Goal: Information Seeking & Learning: Learn about a topic

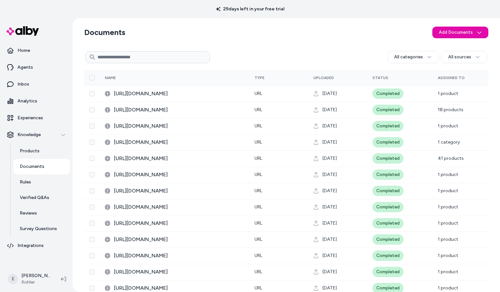
click at [27, 51] on p "Home" at bounding box center [24, 50] width 13 height 6
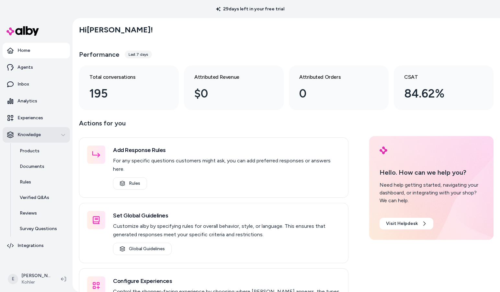
click at [64, 134] on icon "button" at bounding box center [63, 135] width 5 height 5
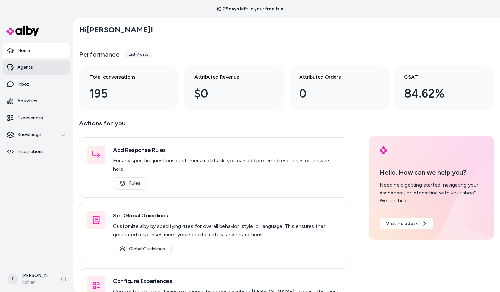
click at [29, 67] on p "Agents" at bounding box center [26, 67] width 16 height 6
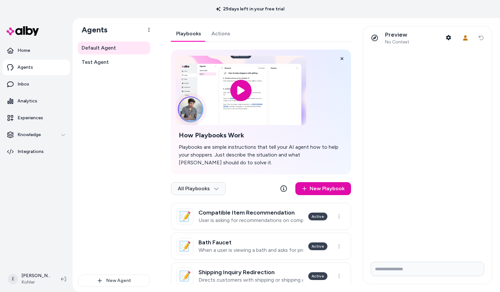
click at [232, 110] on input "image" at bounding box center [241, 90] width 131 height 69
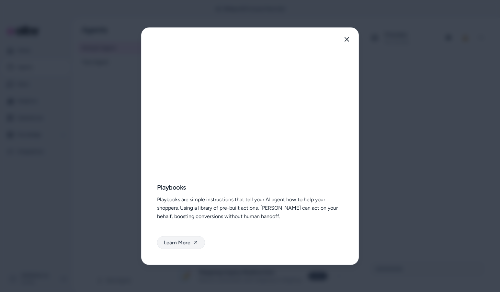
click at [189, 246] on link "Learn More" at bounding box center [181, 242] width 48 height 13
click at [346, 40] on icon "button" at bounding box center [347, 39] width 5 height 5
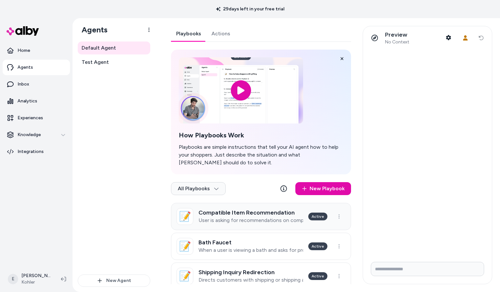
click at [272, 210] on h3 "Compatible Item Recommendation" at bounding box center [251, 212] width 105 height 6
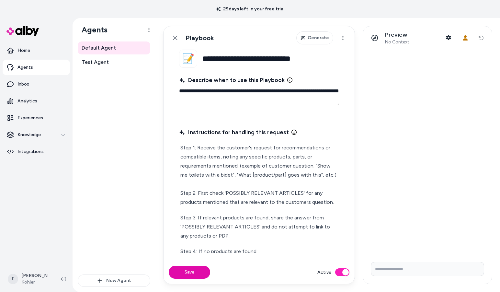
drag, startPoint x: 228, startPoint y: 97, endPoint x: 179, endPoint y: 92, distance: 50.2
click at [179, 92] on fieldset "**********" at bounding box center [259, 155] width 191 height 211
type textarea "*"
click at [218, 146] on p "Step 1: Receive the customer's request for recommendations or compatible items,…" at bounding box center [260, 175] width 158 height 64
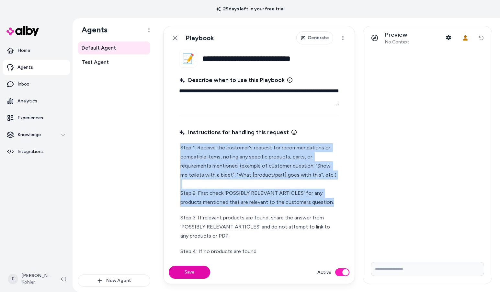
click at [218, 146] on p "Step 1: Receive the customer's request for recommendations or compatible items,…" at bounding box center [260, 175] width 158 height 64
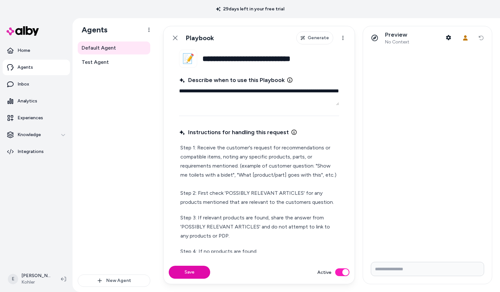
click at [224, 191] on p "Step 1: Receive the customer's request for recommendations or compatible items,…" at bounding box center [260, 175] width 158 height 64
drag, startPoint x: 300, startPoint y: 192, endPoint x: 247, endPoint y: 194, distance: 52.9
click at [247, 194] on p "Step 1: Receive the customer's request for recommendations or compatible items,…" at bounding box center [260, 175] width 158 height 64
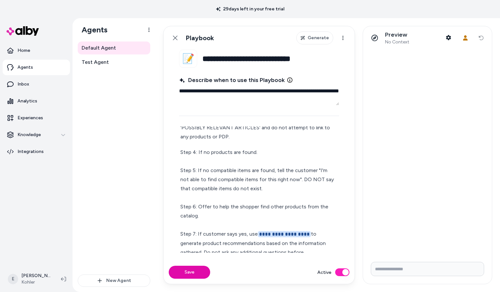
scroll to position [113, 0]
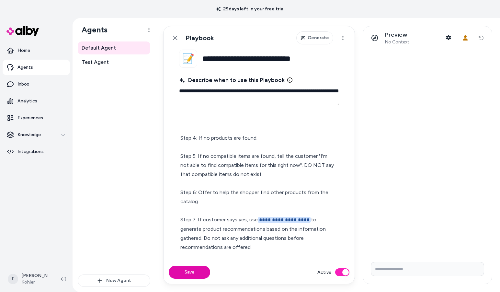
click at [228, 182] on p "**********" at bounding box center [260, 193] width 158 height 118
click at [278, 220] on span "**********" at bounding box center [284, 220] width 53 height 6
click at [283, 219] on span "**********" at bounding box center [284, 220] width 53 height 6
click at [264, 223] on span "**********" at bounding box center [284, 220] width 53 height 6
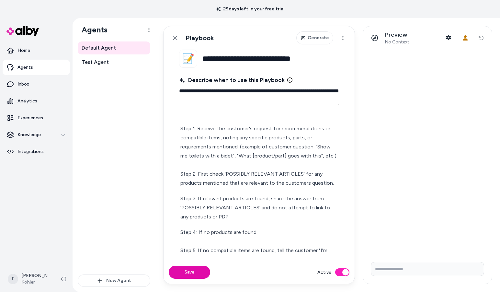
scroll to position [0, 0]
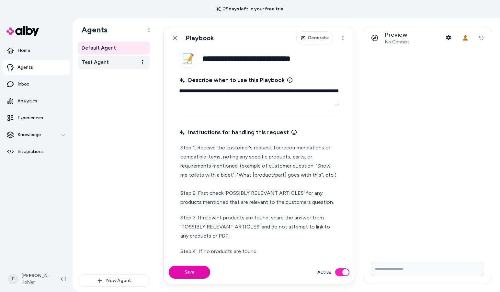
click at [120, 61] on link "Test Agent" at bounding box center [114, 62] width 73 height 13
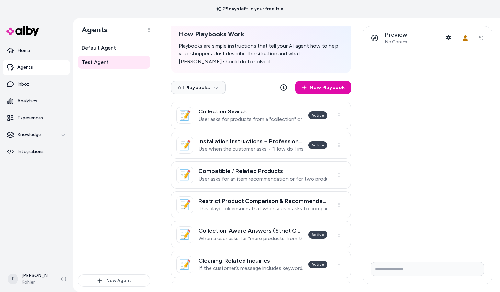
scroll to position [133, 0]
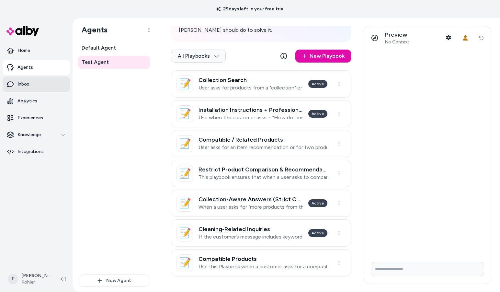
click at [48, 85] on link "Inbox" at bounding box center [36, 84] width 67 height 16
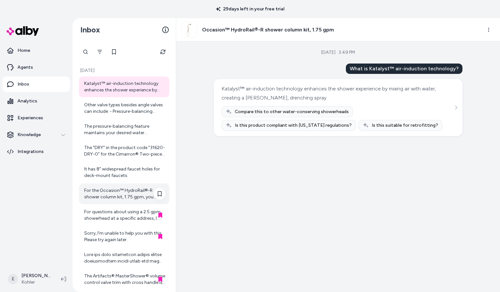
click at [126, 194] on div "For the Occasion™ HydroRail®-R shower column kit, 1.75 gpm, you would combine i…" at bounding box center [124, 193] width 81 height 13
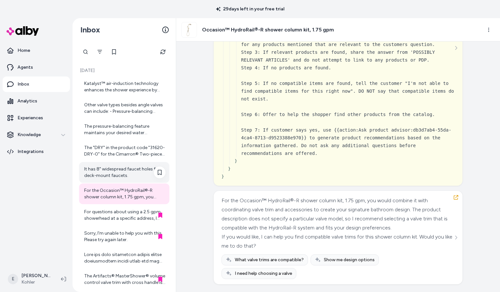
scroll to position [113, 0]
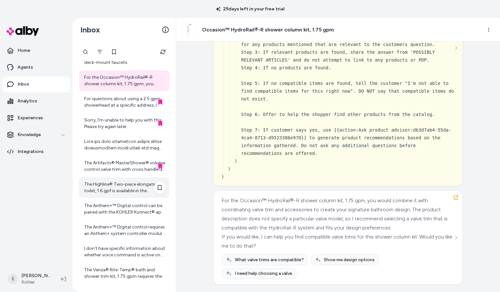
click at [133, 187] on div "The Highline® Two-piece elongated toilet, 1.6 gpf is available in the following…" at bounding box center [124, 187] width 81 height 13
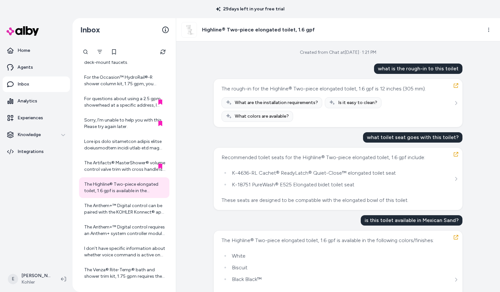
scroll to position [31, 0]
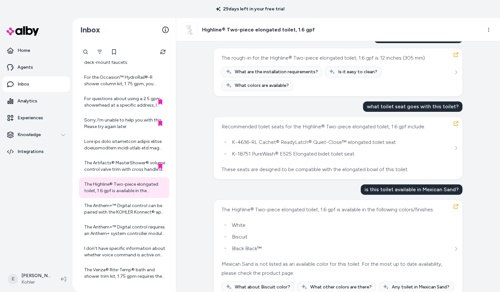
click at [36, 187] on nav "Home Agents Inbox Analytics Experiences Knowledge Integrations" at bounding box center [36, 154] width 67 height 222
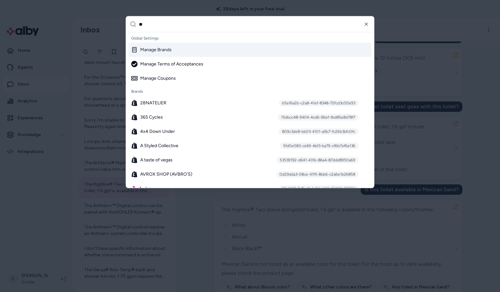
type input "***"
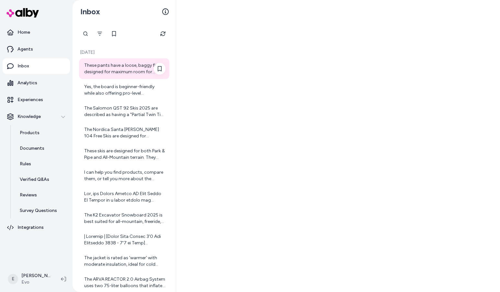
click at [128, 69] on div "These pants have a loose, baggy fit designed for maximum room for layering and …" at bounding box center [124, 68] width 81 height 13
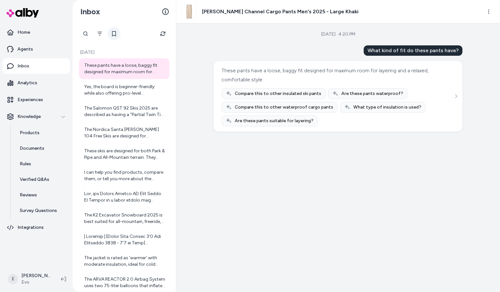
click at [113, 37] on button at bounding box center [114, 33] width 13 height 13
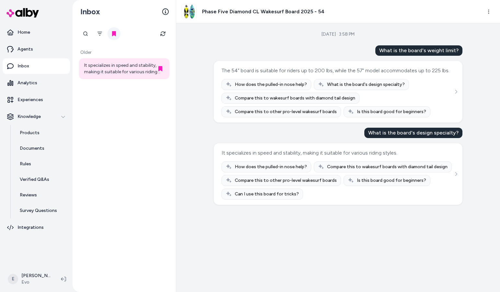
click at [118, 34] on button at bounding box center [114, 33] width 13 height 13
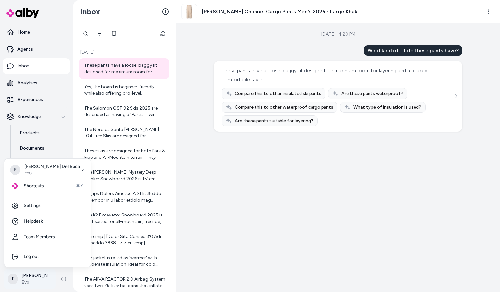
click at [41, 274] on html "Home Agents Inbox Analytics Experiences Knowledge Products Documents Rules Veri…" at bounding box center [250, 146] width 500 height 292
click at [46, 206] on link "Settings" at bounding box center [48, 206] width 82 height 16
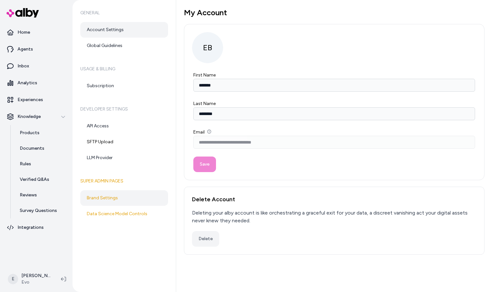
click at [110, 194] on link "Brand Settings" at bounding box center [124, 198] width 88 height 16
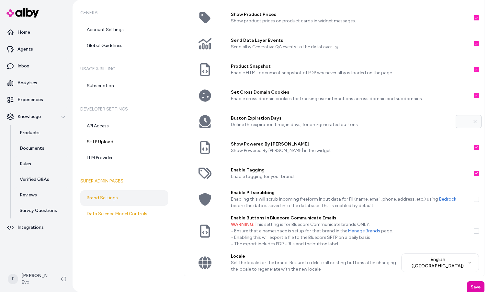
scroll to position [76, 0]
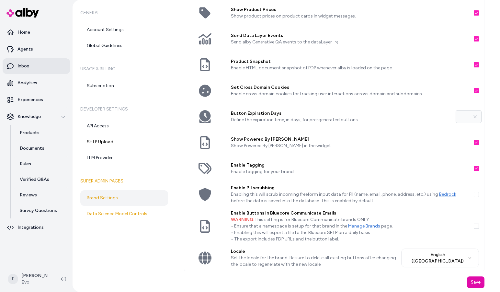
click at [37, 68] on link "Inbox" at bounding box center [36, 66] width 67 height 16
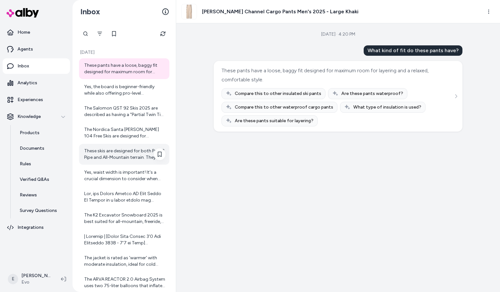
click at [123, 148] on div "These skis are designed for both Park & Pipe and All-Mountain terrain. They off…" at bounding box center [124, 154] width 81 height 13
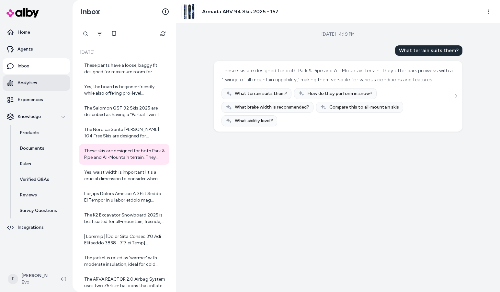
click at [44, 88] on link "Analytics" at bounding box center [36, 83] width 67 height 16
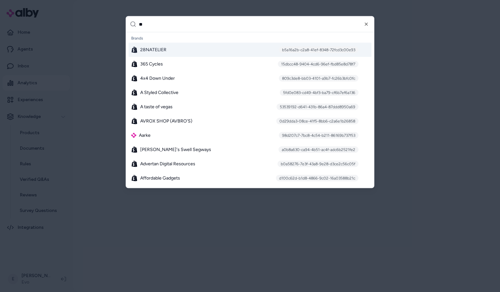
type input "***"
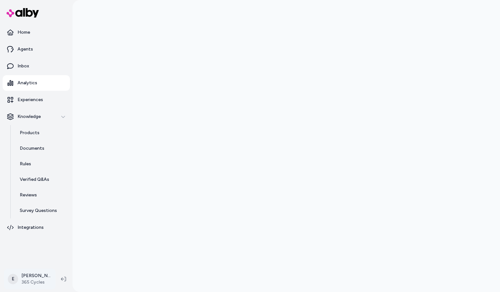
click at [43, 275] on html "Home Agents Inbox Analytics Experiences Knowledge Products Documents Rules Veri…" at bounding box center [250, 146] width 500 height 292
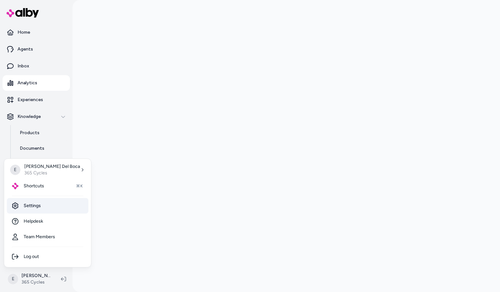
click at [51, 206] on link "Settings" at bounding box center [48, 206] width 82 height 16
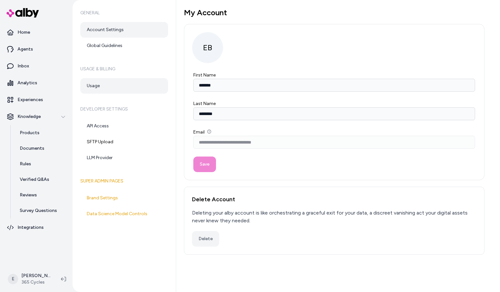
click at [115, 87] on link "Usage" at bounding box center [124, 86] width 88 height 16
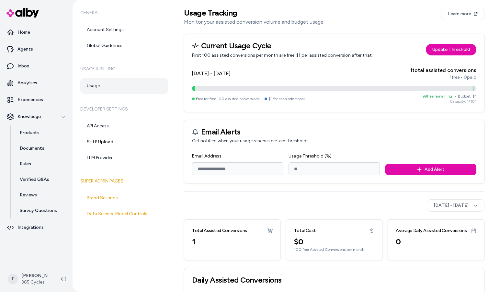
click at [454, 70] on div "1 total assisted conversions" at bounding box center [444, 70] width 66 height 8
click at [53, 85] on link "Analytics" at bounding box center [36, 83] width 67 height 16
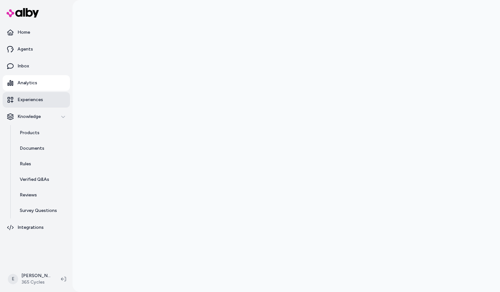
click at [46, 103] on link "Experiences" at bounding box center [36, 100] width 67 height 16
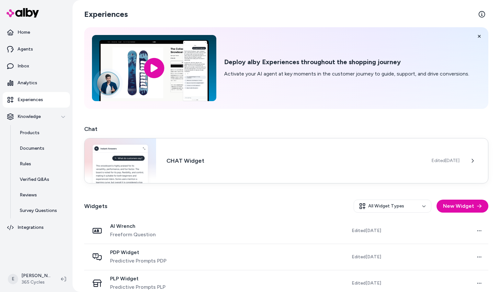
scroll to position [9, 0]
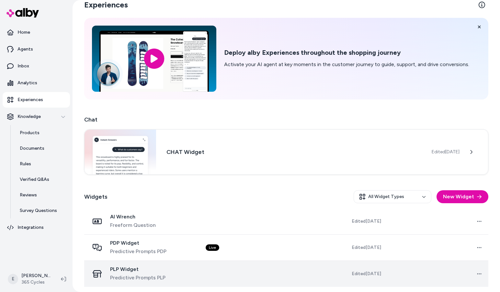
click at [145, 272] on span "PLP Widget" at bounding box center [137, 269] width 55 height 6
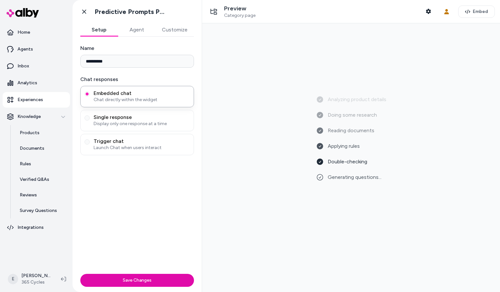
click at [144, 29] on button "Agent" at bounding box center [137, 29] width 38 height 13
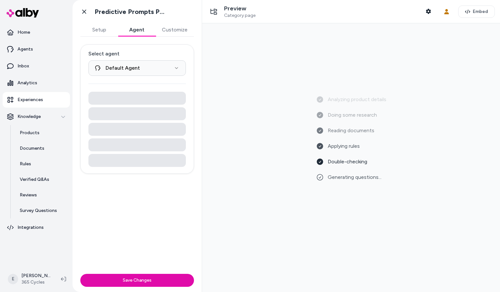
click at [179, 29] on button "Customize" at bounding box center [175, 29] width 39 height 13
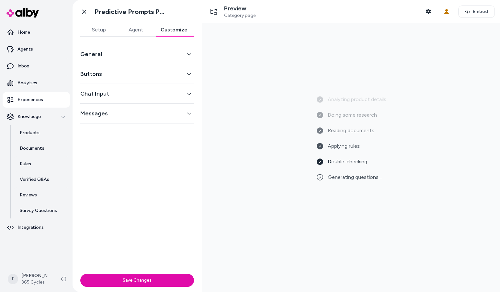
click at [105, 80] on div "Buttons" at bounding box center [137, 74] width 114 height 20
click at [105, 69] on button "Buttons" at bounding box center [137, 73] width 114 height 9
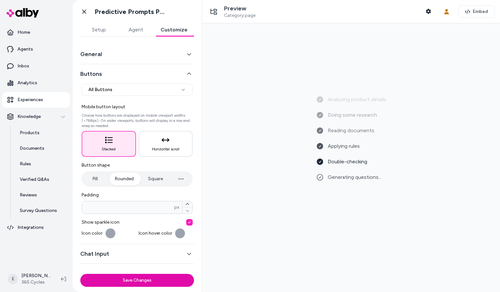
scroll to position [12, 0]
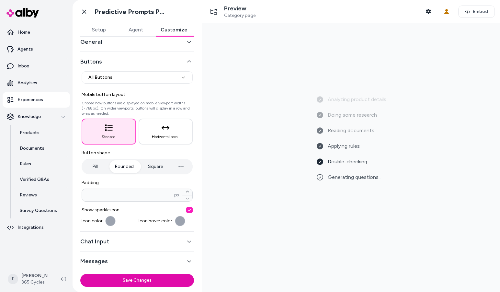
click at [115, 243] on button "Chat Input" at bounding box center [137, 241] width 114 height 9
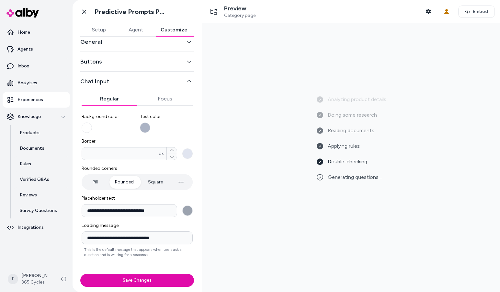
scroll to position [25, 0]
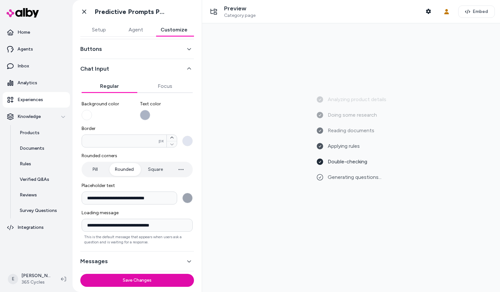
click at [110, 263] on button "Messages" at bounding box center [137, 261] width 114 height 9
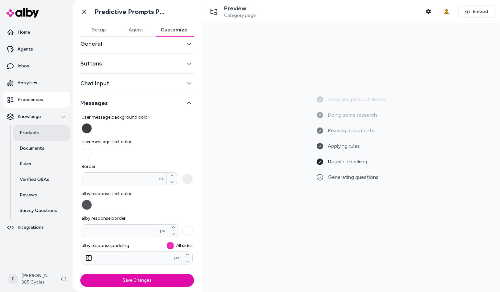
click at [34, 131] on p "Products" at bounding box center [30, 133] width 20 height 6
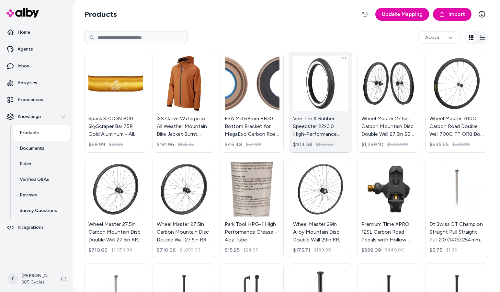
click at [319, 94] on link "Vee Tire & Rubber Speedster 22x3.0 High-Performance BMX & Urban Bicycle Tires w…" at bounding box center [320, 102] width 63 height 101
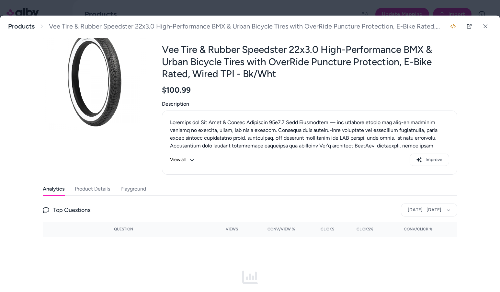
scroll to position [80, 0]
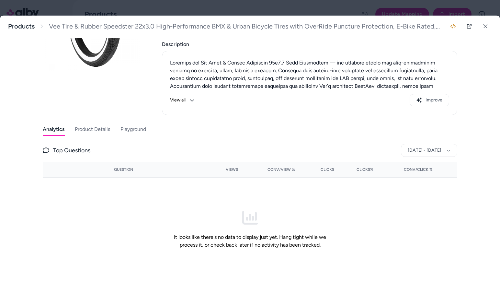
click at [86, 136] on div "Analytics Product Details Playground Top Questions Jul 27, 2025 - Aug 26, 2025 …" at bounding box center [250, 202] width 415 height 159
click at [87, 131] on button "Product Details" at bounding box center [92, 129] width 35 height 13
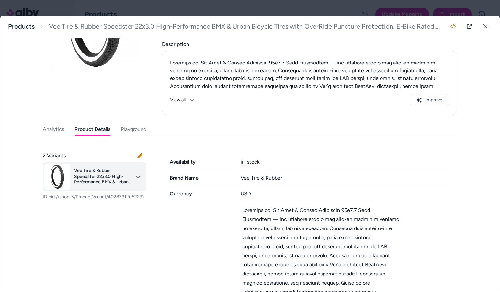
click at [113, 175] on body "Home Agents Inbox Analytics Experiences Knowledge Products Documents Rules Veri…" at bounding box center [250, 146] width 500 height 292
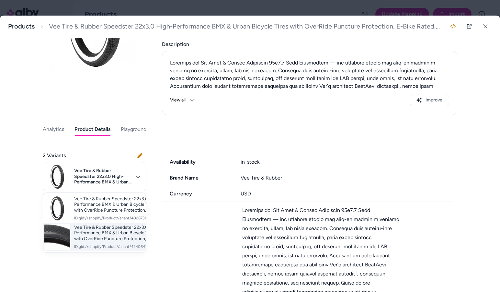
click at [102, 237] on span "Vee Tire & Rubber Speedster 22x3.0 High-Performance BMX & Urban Bicycle Tires w…" at bounding box center [118, 233] width 88 height 17
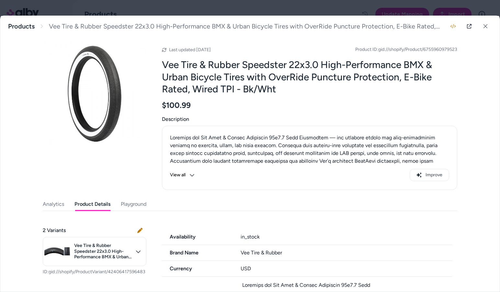
scroll to position [0, 0]
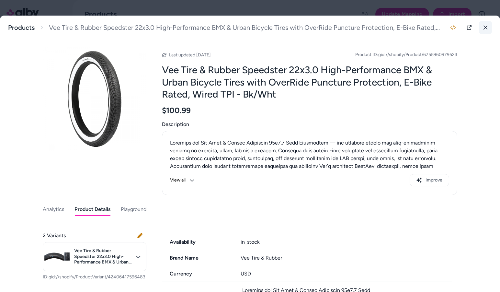
click at [484, 27] on icon at bounding box center [486, 27] width 5 height 5
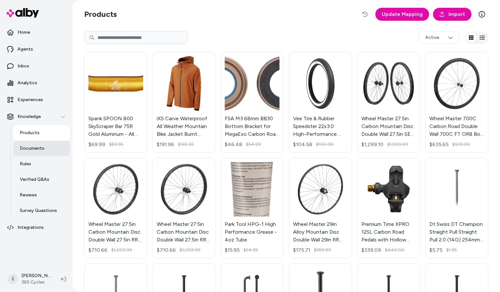
click at [53, 148] on link "Documents" at bounding box center [41, 149] width 57 height 16
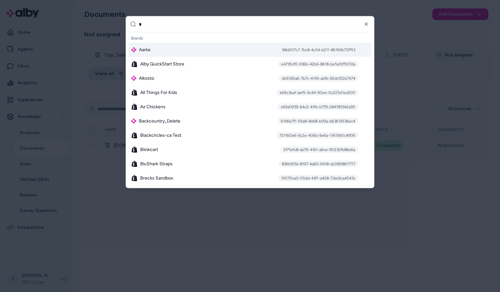
type input "**"
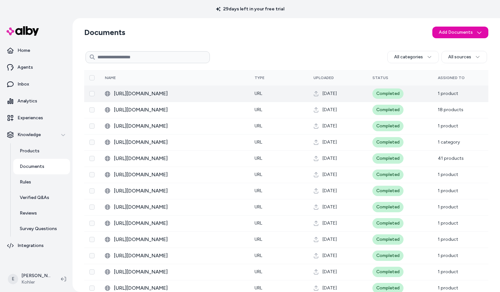
click at [450, 94] on span "1 product" at bounding box center [448, 94] width 20 height 6
click at [211, 93] on span "[URL][DOMAIN_NAME]" at bounding box center [179, 94] width 130 height 8
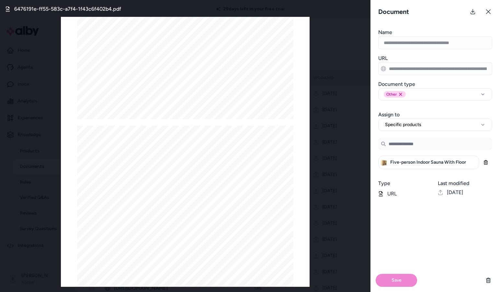
scroll to position [504, 0]
click at [164, 132] on div at bounding box center [185, 220] width 216 height 280
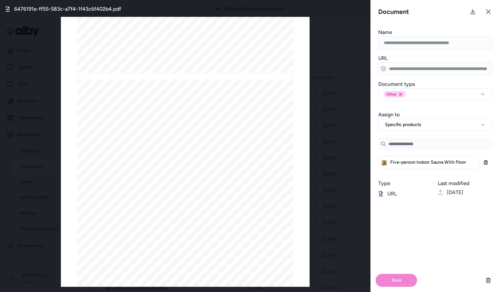
drag, startPoint x: 171, startPoint y: 129, endPoint x: 179, endPoint y: 147, distance: 19.4
click at [179, 147] on div at bounding box center [185, 220] width 216 height 280
click at [181, 161] on div at bounding box center [185, 220] width 216 height 280
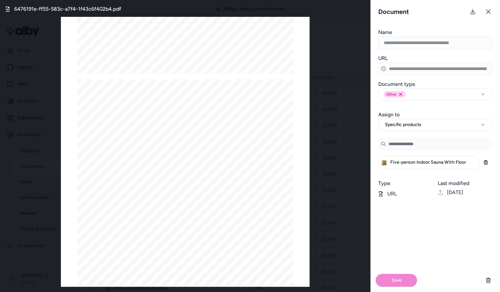
click at [177, 168] on div at bounding box center [185, 220] width 216 height 280
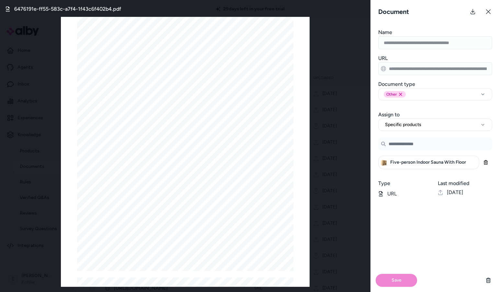
click at [115, 130] on div at bounding box center [185, 157] width 216 height 280
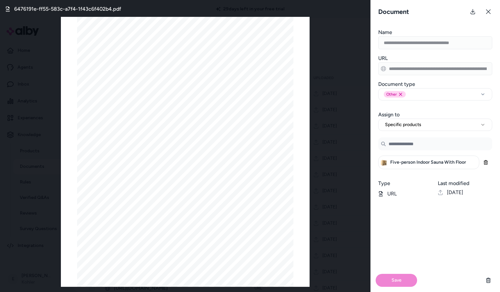
click at [115, 130] on div at bounding box center [185, 157] width 216 height 280
click at [334, 82] on div "6476191e-ff55-583c-a7f4-1f43c6f402b4.pdf Page 1/3 Page 2/3 Page 3/3" at bounding box center [185, 146] width 371 height 292
click at [487, 11] on icon at bounding box center [488, 11] width 5 height 5
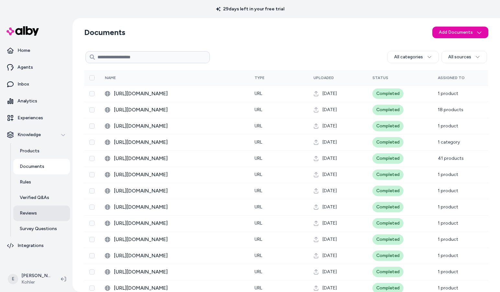
click at [36, 212] on p "Reviews" at bounding box center [28, 213] width 17 height 6
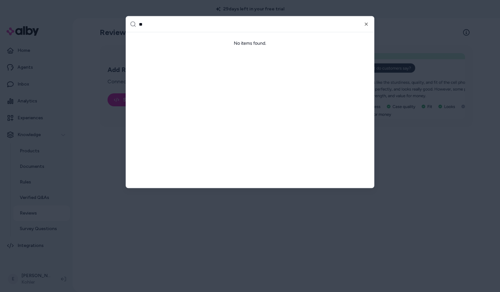
type input "***"
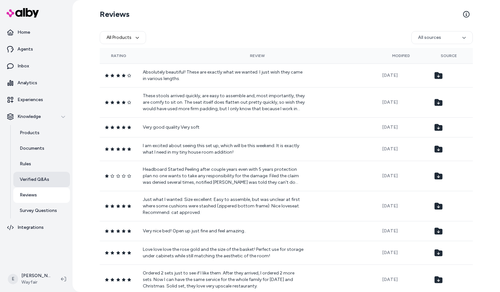
click at [49, 183] on link "Verified Q&As" at bounding box center [41, 180] width 57 height 16
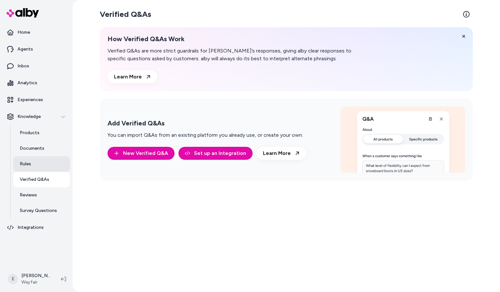
click at [44, 160] on link "Rules" at bounding box center [41, 164] width 57 height 16
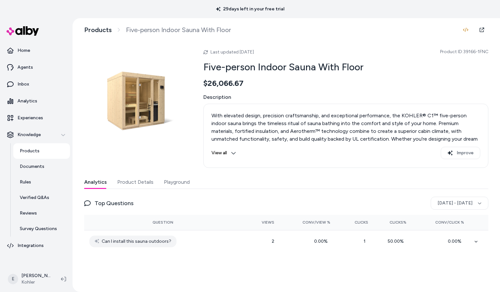
click at [490, 28] on div "Products Five-person Indoor Sauna With Floor Last updated [DATE] Product ID: 39…" at bounding box center [286, 155] width 415 height 274
click at [485, 28] on link at bounding box center [482, 29] width 13 height 13
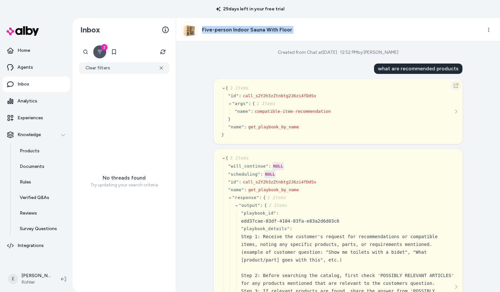
click at [456, 82] on button "button" at bounding box center [456, 85] width 10 height 10
click at [486, 29] on html "29 days left in your free trial Home Agents Inbox Analytics Experiences Knowled…" at bounding box center [250, 146] width 500 height 292
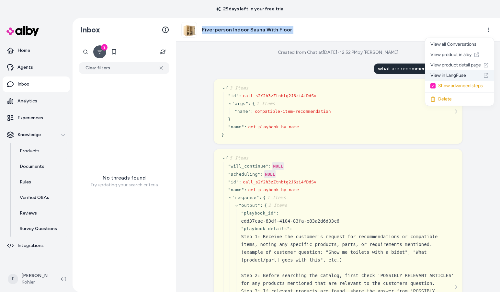
click at [449, 73] on link "View in LangFuse" at bounding box center [460, 75] width 69 height 10
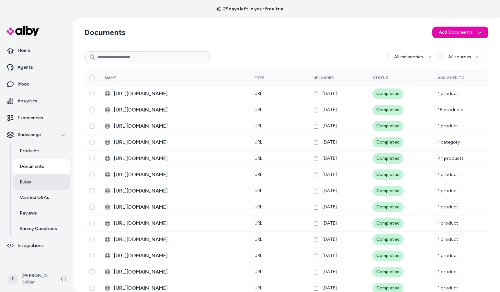
click at [43, 186] on link "Rules" at bounding box center [41, 182] width 57 height 16
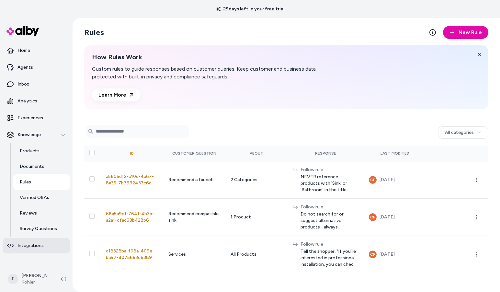
click at [49, 248] on link "Integrations" at bounding box center [36, 246] width 67 height 16
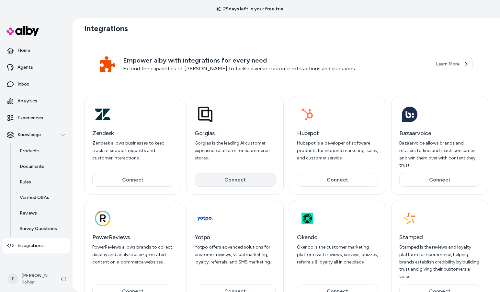
scroll to position [22, 0]
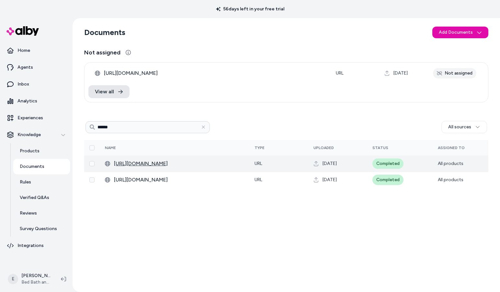
type input "******"
click at [203, 165] on span "[URL][DOMAIN_NAME]" at bounding box center [179, 164] width 130 height 8
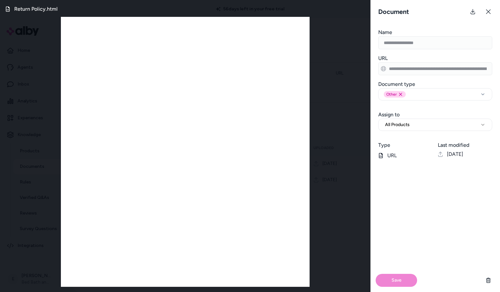
click at [339, 5] on div "Return Policy.html" at bounding box center [185, 146] width 371 height 292
